Goal: Transaction & Acquisition: Obtain resource

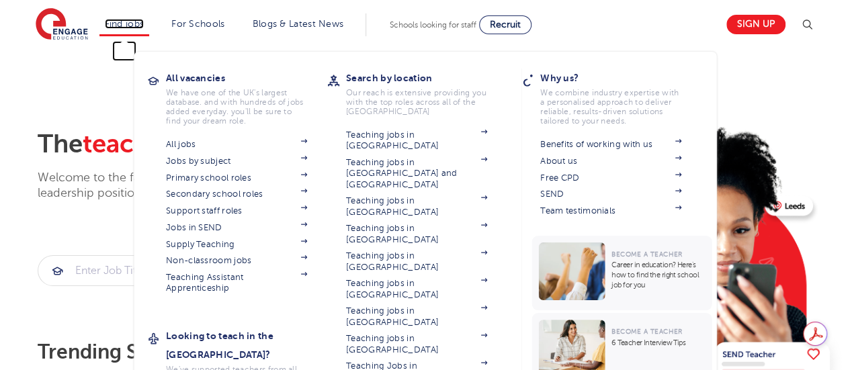
click at [140, 25] on link "Find jobs" at bounding box center [125, 24] width 40 height 10
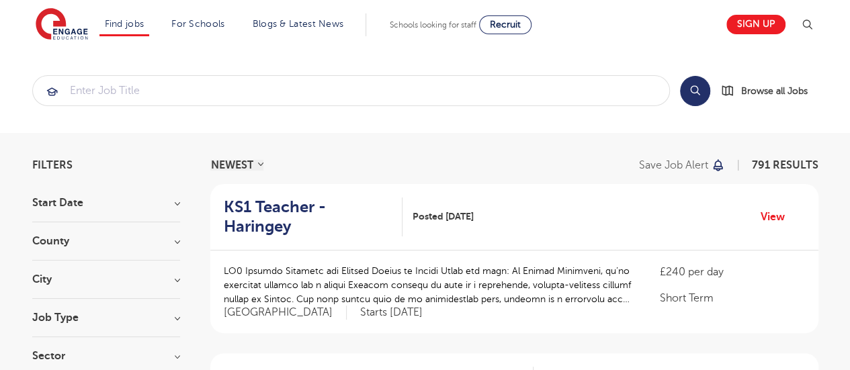
click at [57, 238] on h3 "County" at bounding box center [106, 241] width 148 height 11
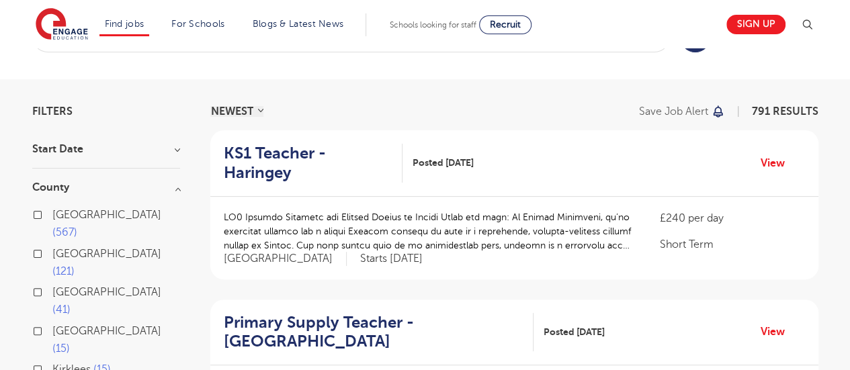
scroll to position [81, 0]
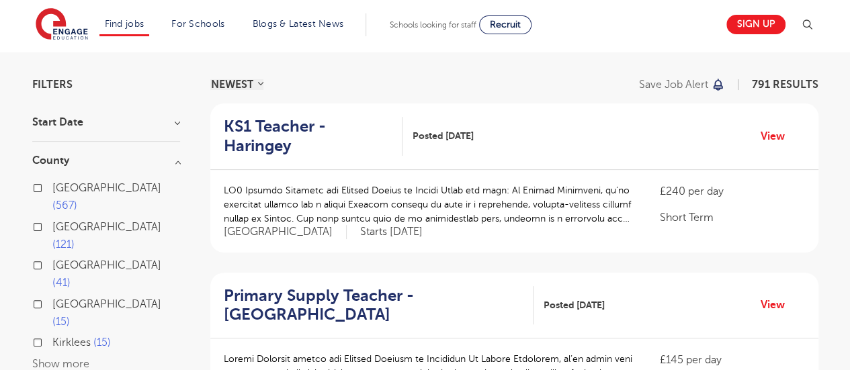
click at [110, 221] on span "[GEOGRAPHIC_DATA]" at bounding box center [106, 227] width 109 height 12
click at [61, 221] on input "Hertfordshire 121" at bounding box center [56, 225] width 9 height 9
checkbox input "true"
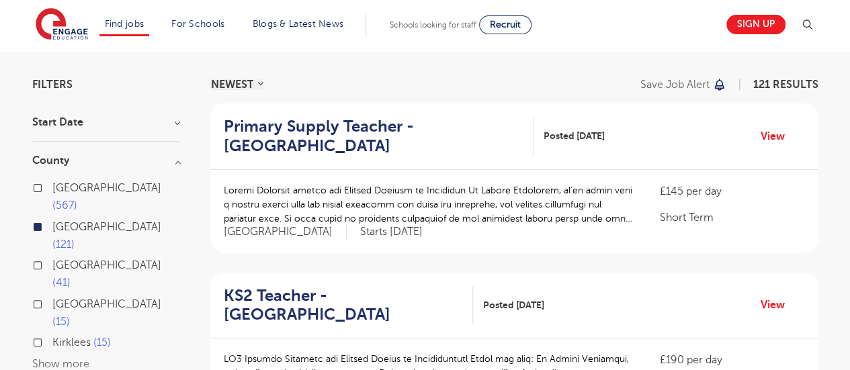
click at [71, 358] on button "Show more" at bounding box center [60, 364] width 57 height 12
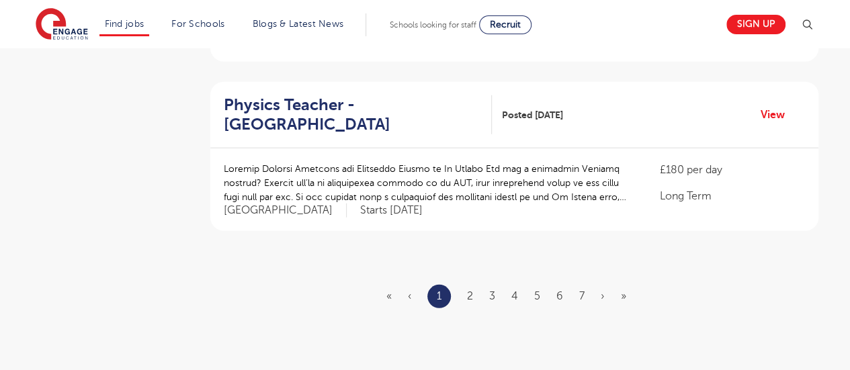
scroll to position [1639, 0]
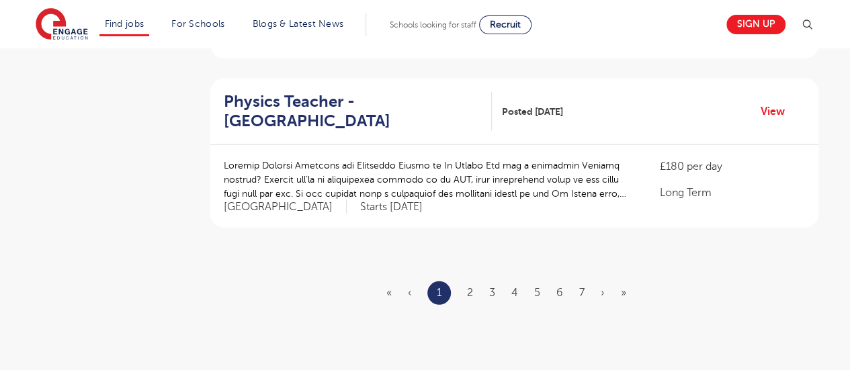
click at [473, 292] on ul "« ‹ 1 2 3 4 5 6 7 › »" at bounding box center [514, 293] width 256 height 24
click at [468, 290] on link "2" at bounding box center [470, 293] width 6 height 12
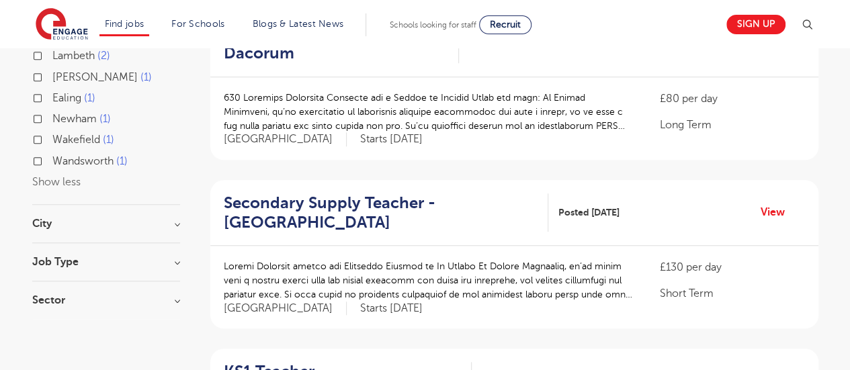
scroll to position [537, 0]
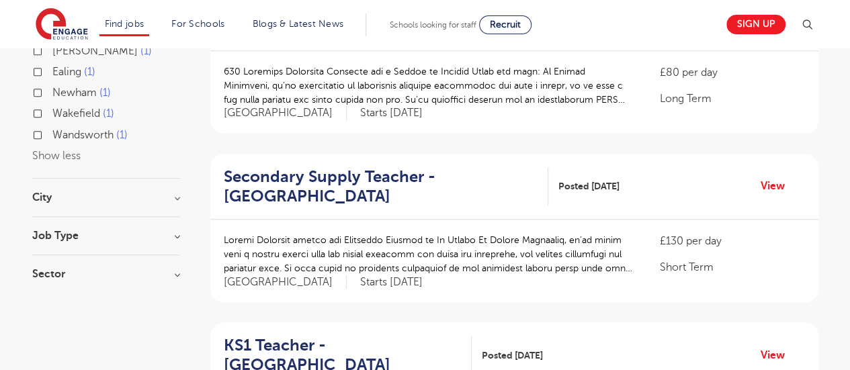
click at [174, 192] on h3 "City" at bounding box center [106, 197] width 148 height 11
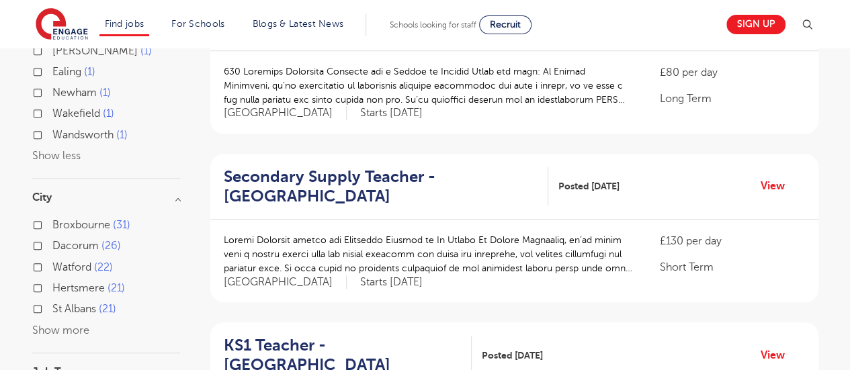
click at [75, 367] on h3 "Job Type" at bounding box center [106, 372] width 148 height 11
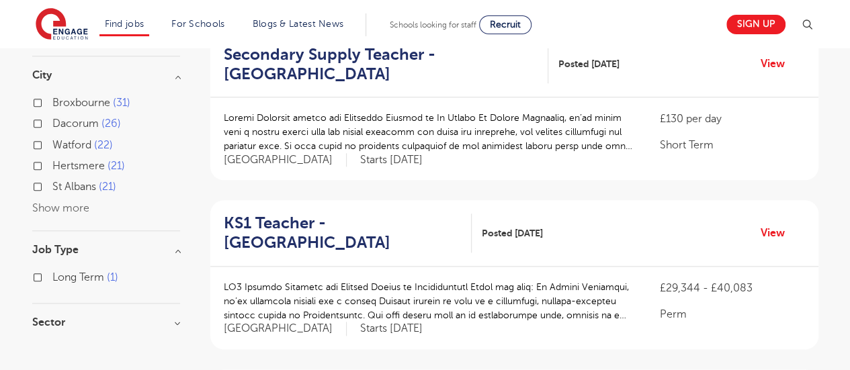
scroll to position [672, 0]
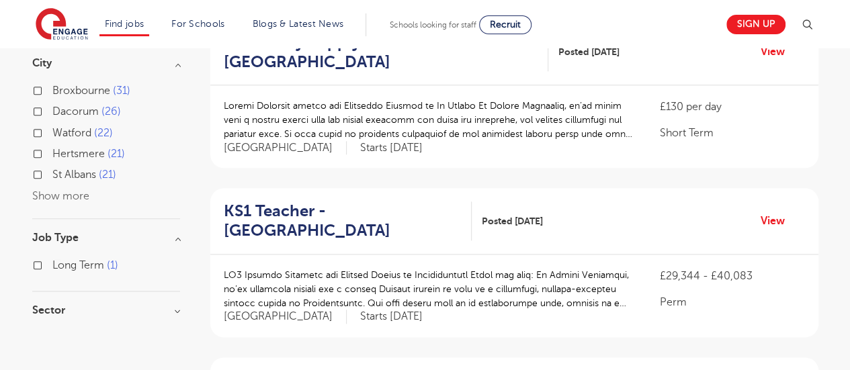
click at [123, 305] on h3 "Sector" at bounding box center [106, 310] width 148 height 11
checkbox input "true"
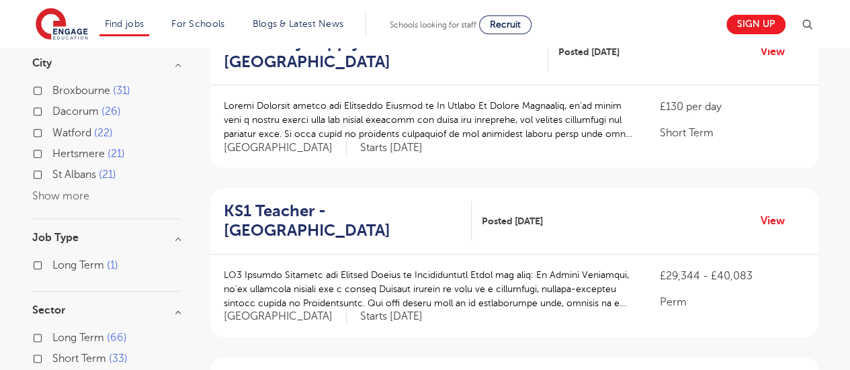
scroll to position [587, 0]
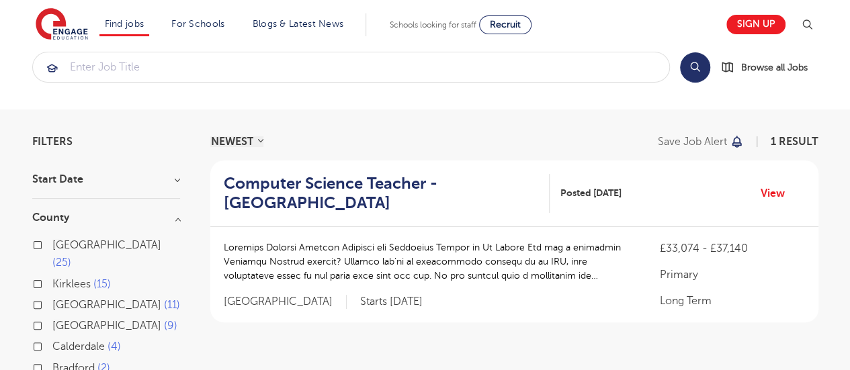
scroll to position [23, 0]
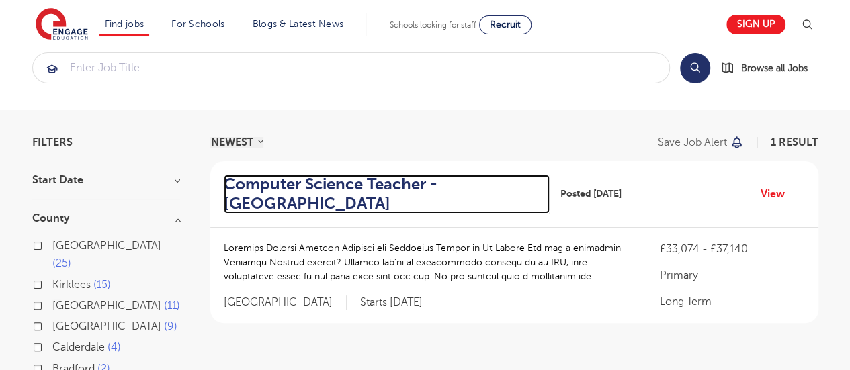
click at [325, 179] on h2 "Computer Science Teacher - St Albans" at bounding box center [382, 194] width 316 height 39
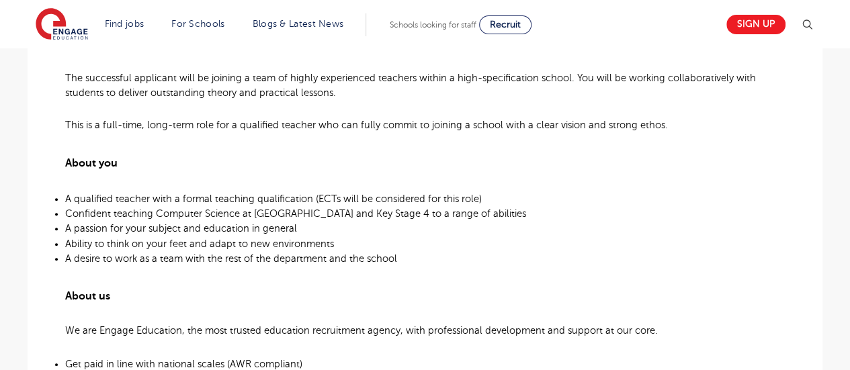
scroll to position [564, 0]
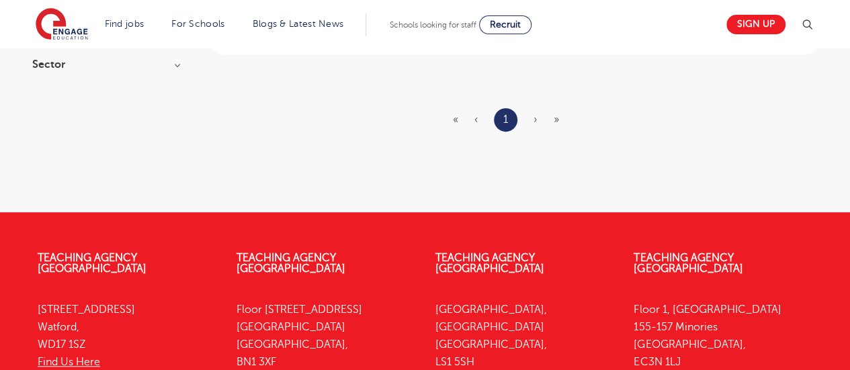
scroll to position [238, 0]
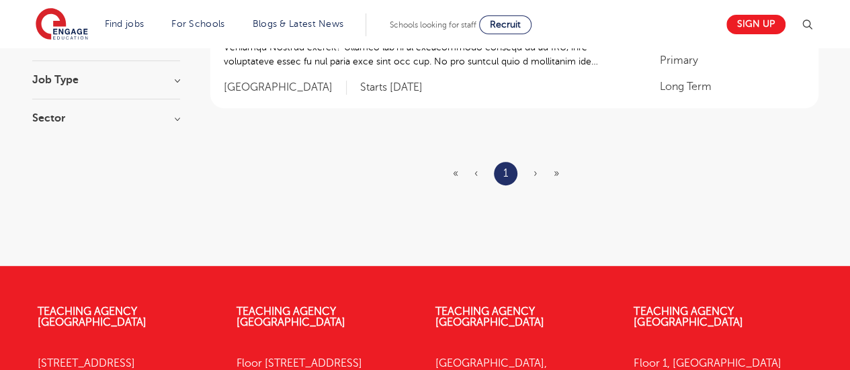
click at [83, 116] on h3 "Sector" at bounding box center [106, 118] width 148 height 11
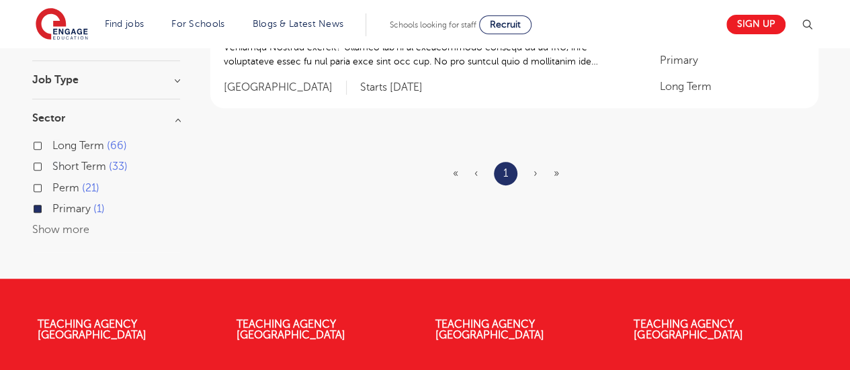
click at [55, 206] on input "Primary 1" at bounding box center [56, 207] width 9 height 9
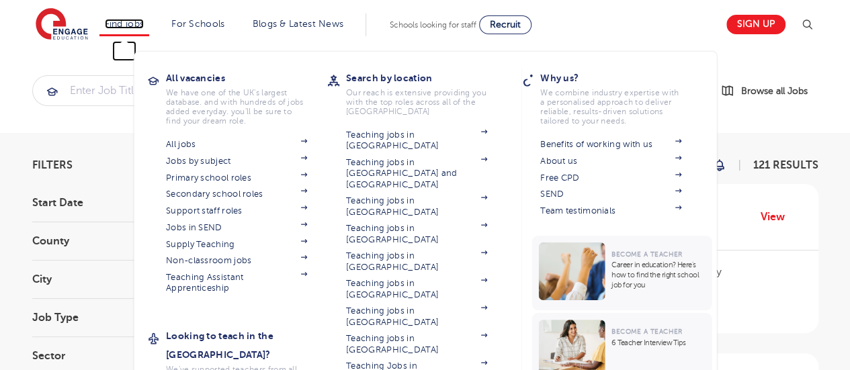
click at [136, 26] on link "Find jobs" at bounding box center [125, 24] width 40 height 10
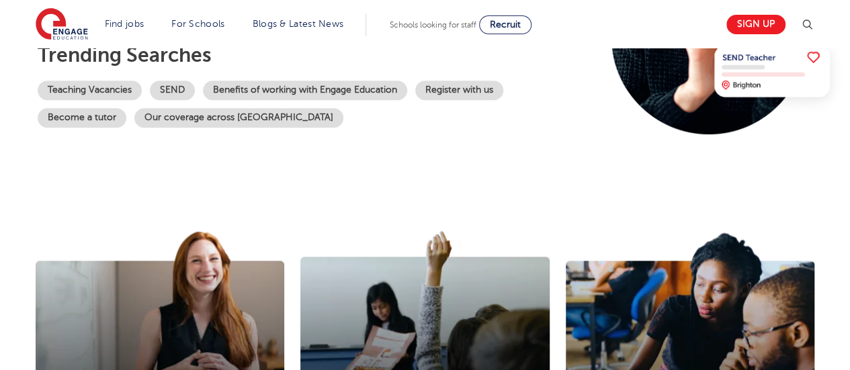
scroll to position [296, 0]
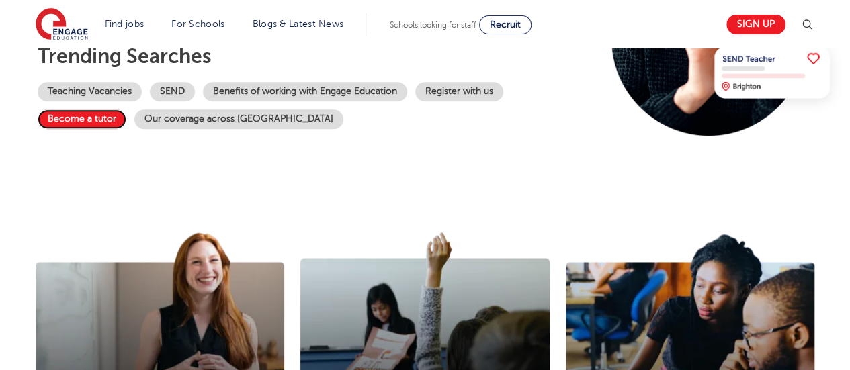
click at [71, 120] on link "Become a tutor" at bounding box center [82, 118] width 89 height 19
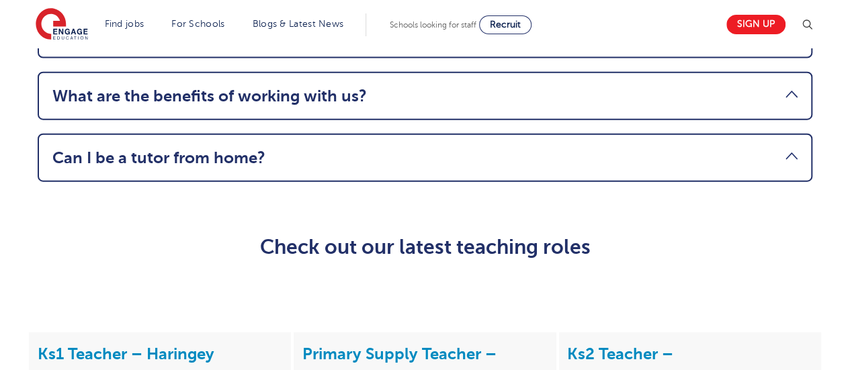
scroll to position [1585, 0]
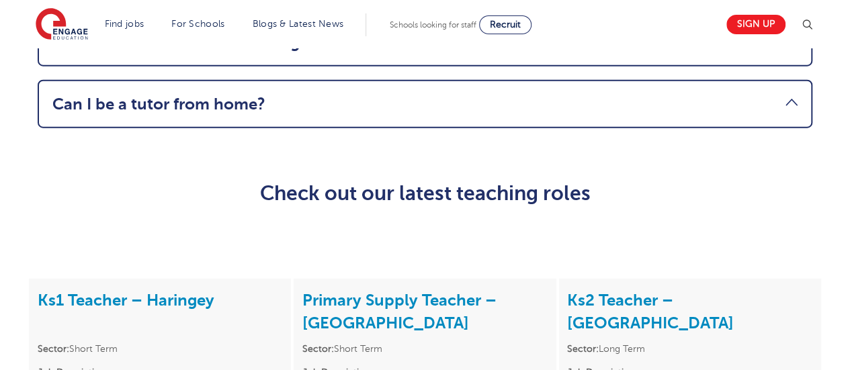
click at [188, 114] on link "Can I be a tutor from home?" at bounding box center [424, 104] width 745 height 19
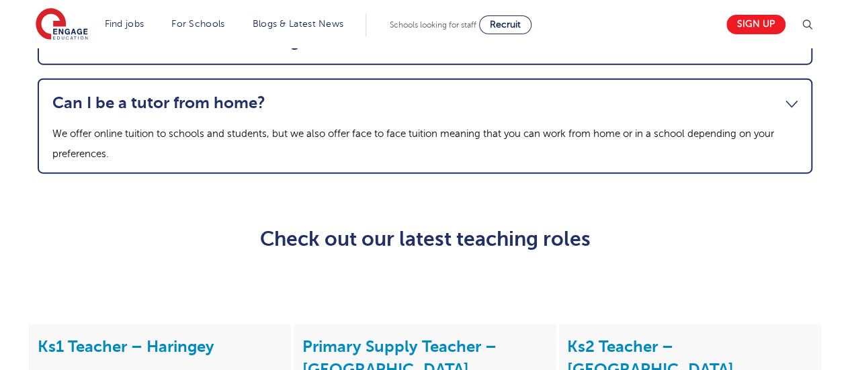
scroll to position [1552, 0]
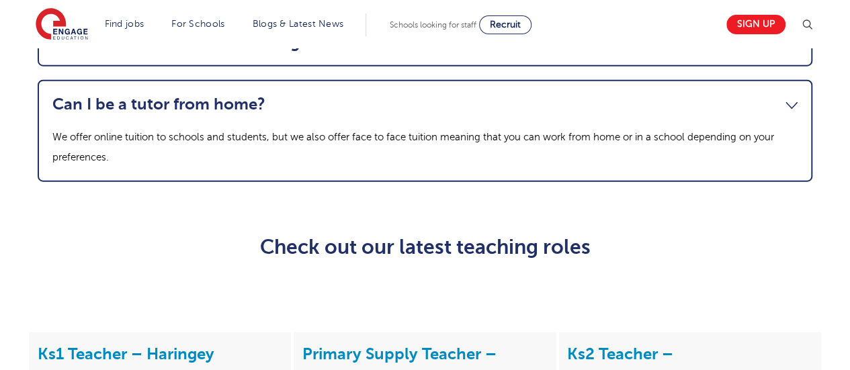
click at [180, 114] on link "Can I be a tutor from home?" at bounding box center [424, 104] width 745 height 19
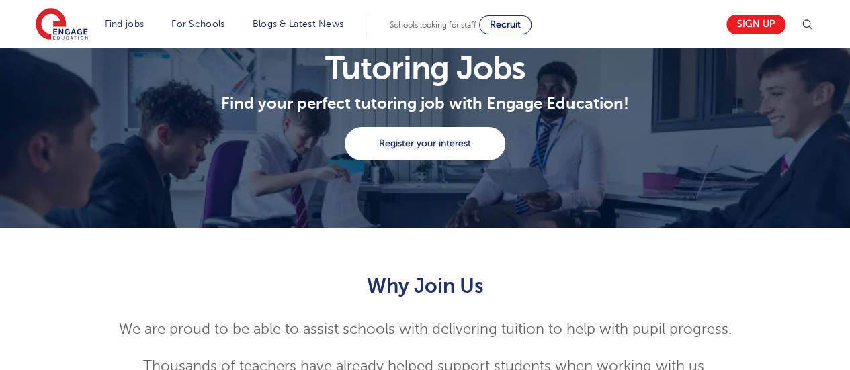
scroll to position [0, 0]
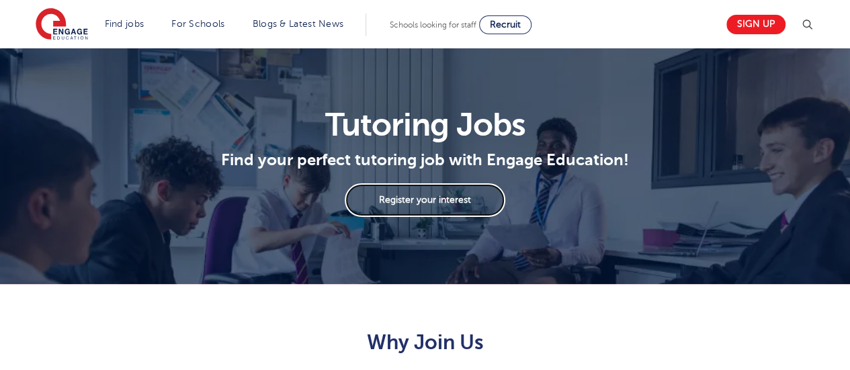
click at [420, 200] on link "Register your interest" at bounding box center [425, 200] width 160 height 34
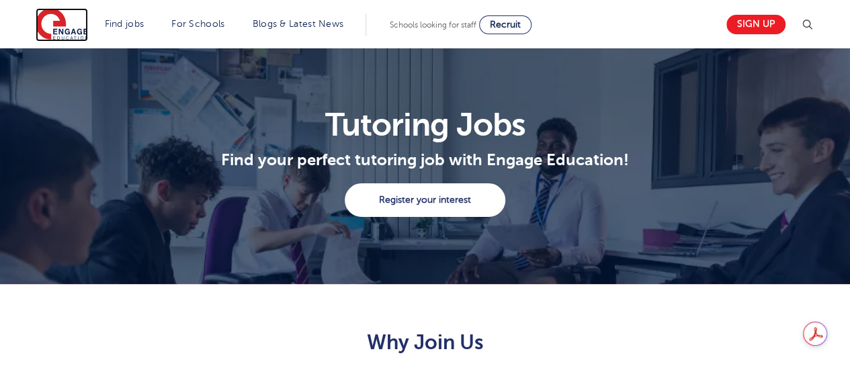
click at [48, 21] on img at bounding box center [62, 25] width 52 height 34
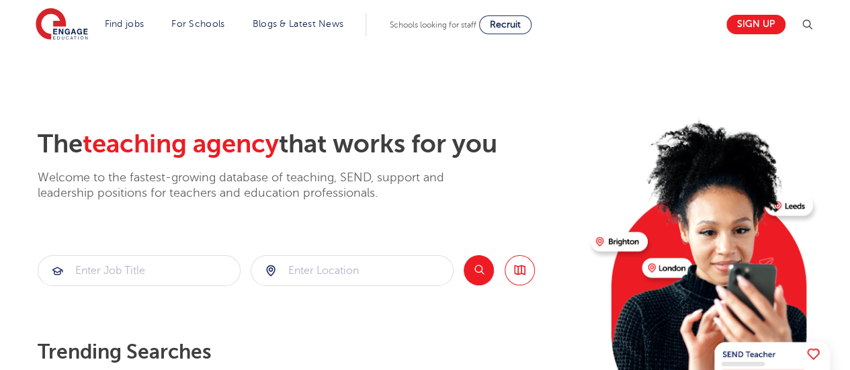
click at [810, 19] on img at bounding box center [807, 25] width 16 height 16
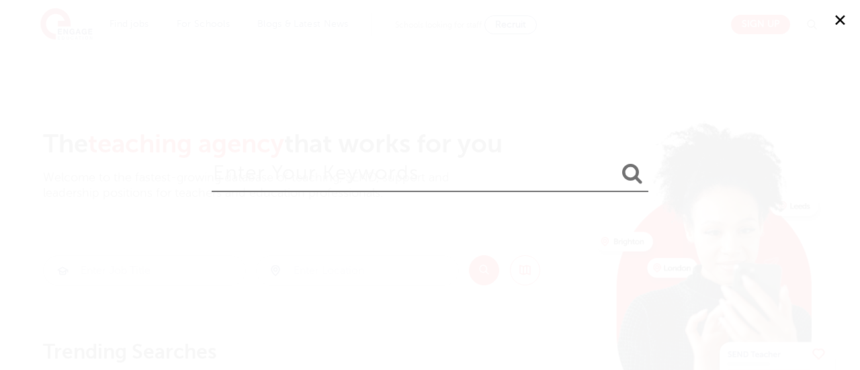
click at [837, 18] on button "✕" at bounding box center [840, 20] width 40 height 40
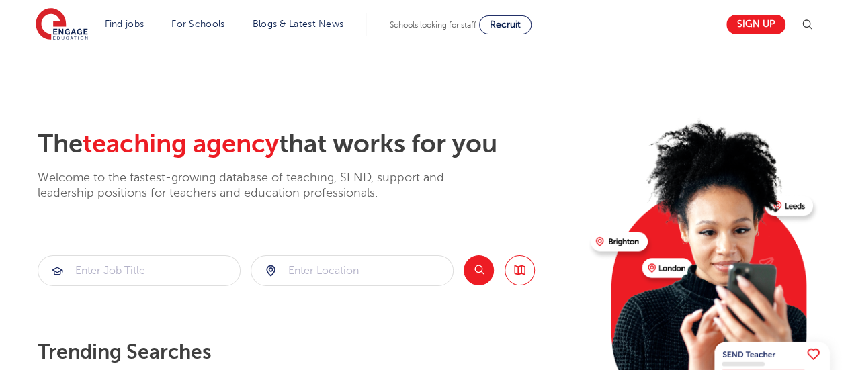
click at [69, 44] on section "Find jobs All vacancies We have one of the UK's largest database. and with hund…" at bounding box center [377, 24] width 682 height 49
click at [58, 27] on img at bounding box center [62, 25] width 52 height 34
